Goal: Complete application form: Complete application form

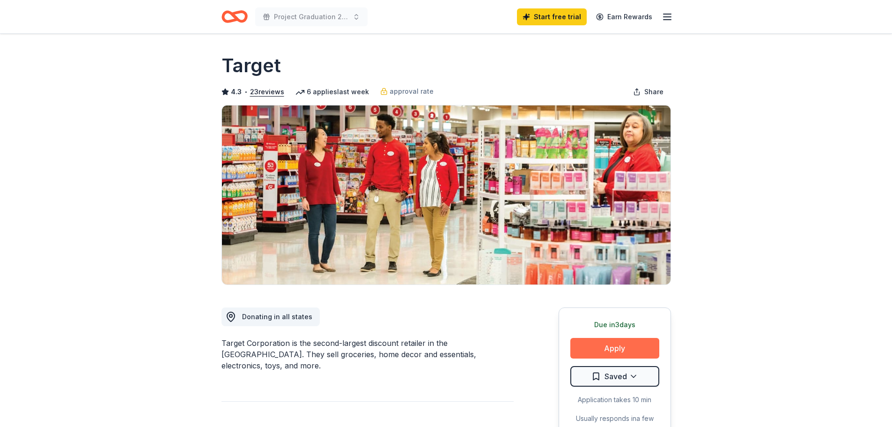
click at [603, 344] on button "Apply" at bounding box center [614, 348] width 89 height 21
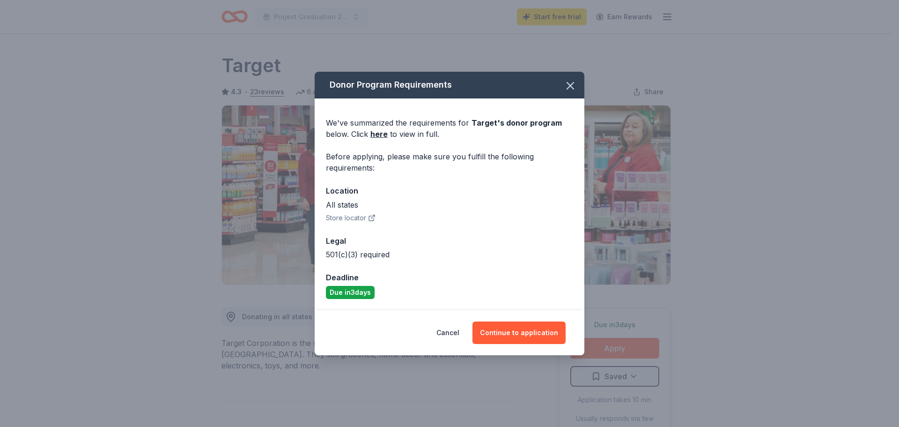
click at [372, 217] on icon "button" at bounding box center [372, 216] width 3 height 3
click at [517, 335] on button "Continue to application" at bounding box center [518, 332] width 93 height 22
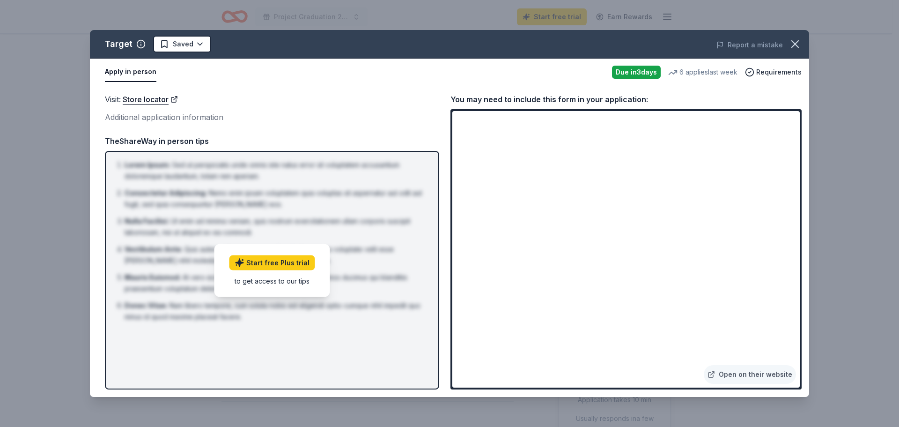
click at [397, 125] on div "Visit : Store locator Additional application information TheShareWay in person …" at bounding box center [272, 241] width 334 height 296
click at [635, 71] on div "Due in 3 days" at bounding box center [636, 72] width 49 height 13
click at [152, 99] on link "Store locator" at bounding box center [150, 99] width 55 height 12
click at [779, 375] on link "Open on their website" at bounding box center [750, 374] width 92 height 19
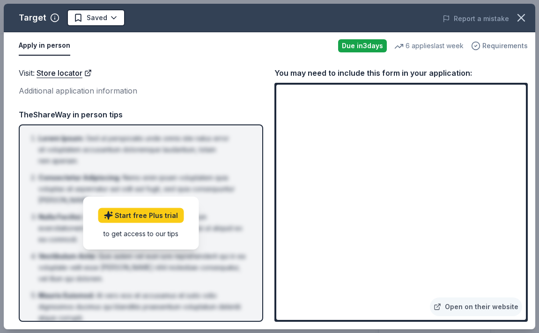
click at [494, 44] on span "Requirements" at bounding box center [504, 45] width 45 height 11
click at [235, 61] on div "Visit : Store locator Additional application information Visit : Store locator …" at bounding box center [269, 194] width 531 height 270
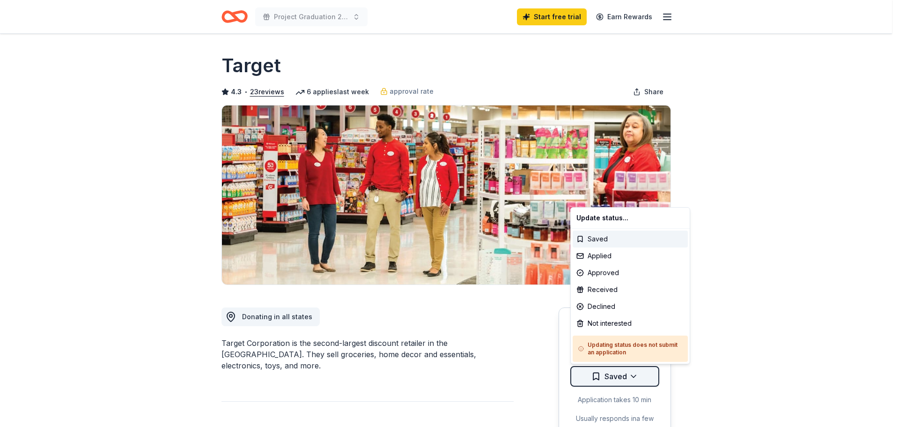
click at [633, 375] on html "Project Graduation 2026 Start free trial Earn Rewards Due [DATE] Share Target 4…" at bounding box center [449, 213] width 899 height 427
click at [602, 238] on div "Saved" at bounding box center [630, 238] width 115 height 17
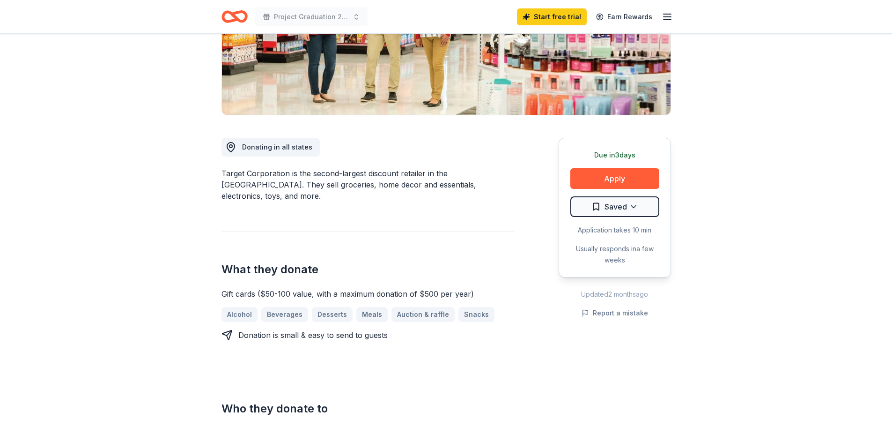
scroll to position [189, 0]
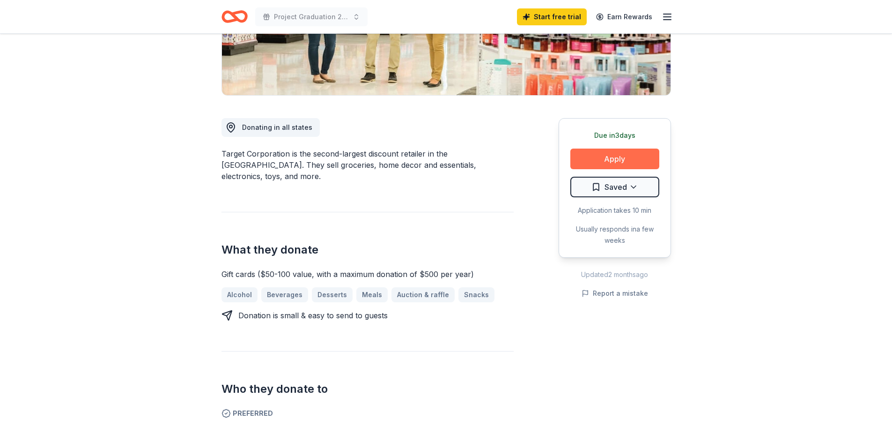
click at [620, 158] on button "Apply" at bounding box center [614, 158] width 89 height 21
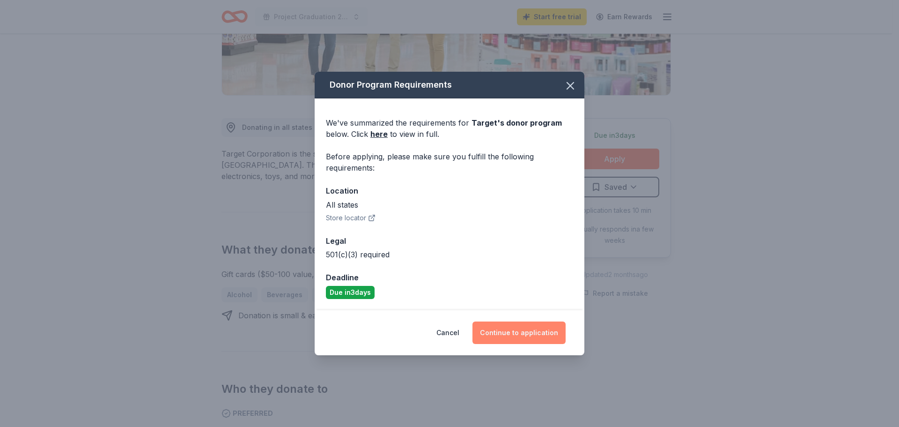
click at [521, 334] on button "Continue to application" at bounding box center [518, 332] width 93 height 22
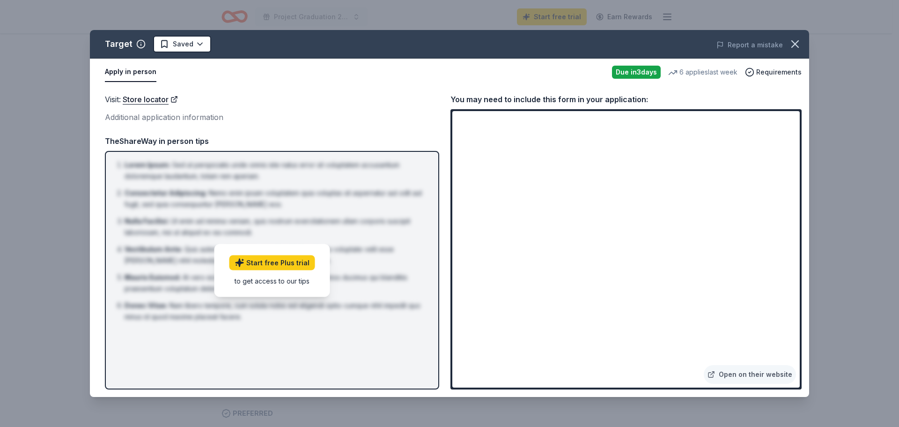
click at [129, 71] on button "Apply in person" at bounding box center [130, 72] width 51 height 20
click at [796, 40] on icon "button" at bounding box center [794, 43] width 13 height 13
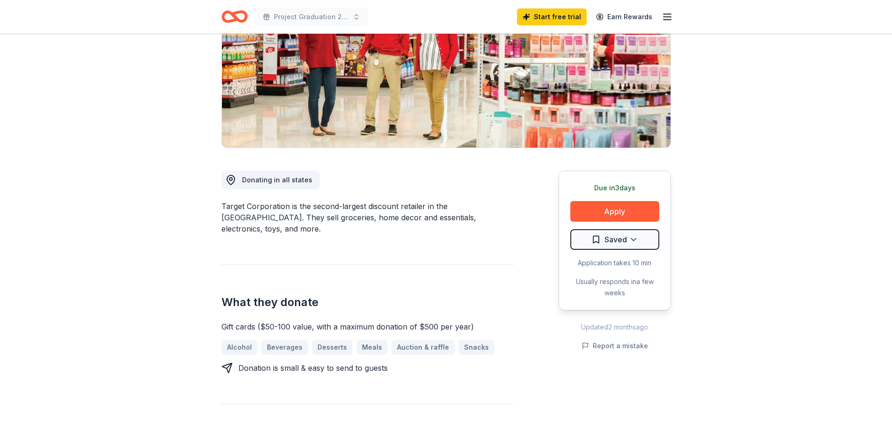
scroll to position [0, 0]
